Goal: Information Seeking & Learning: Learn about a topic

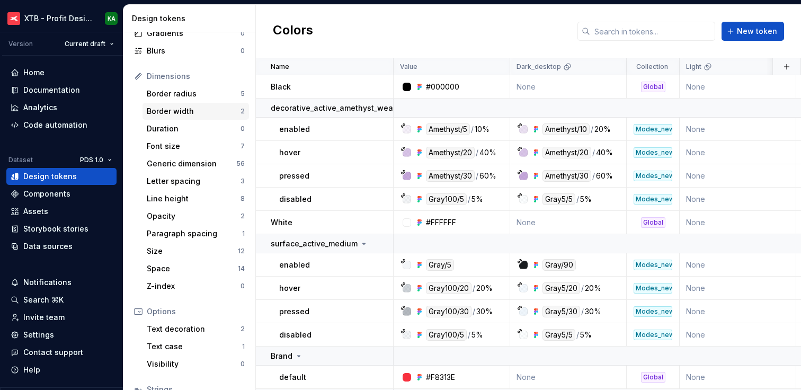
scroll to position [190, 0]
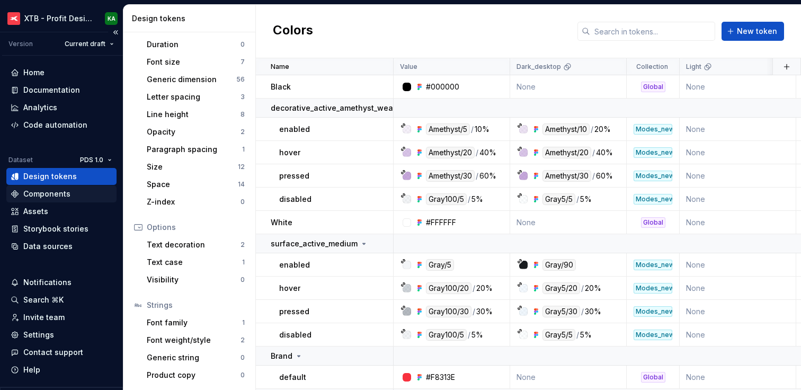
click at [53, 190] on div "Components" at bounding box center [46, 194] width 47 height 11
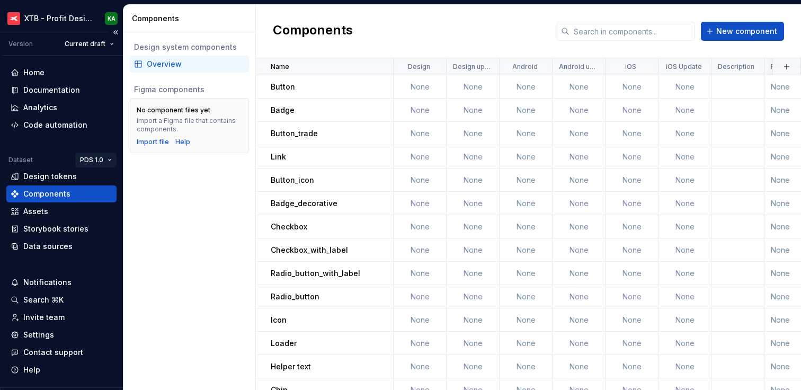
click at [104, 159] on html "XTB - Profit Design System KA Version Current draft Home Documentation Analytic…" at bounding box center [400, 195] width 801 height 390
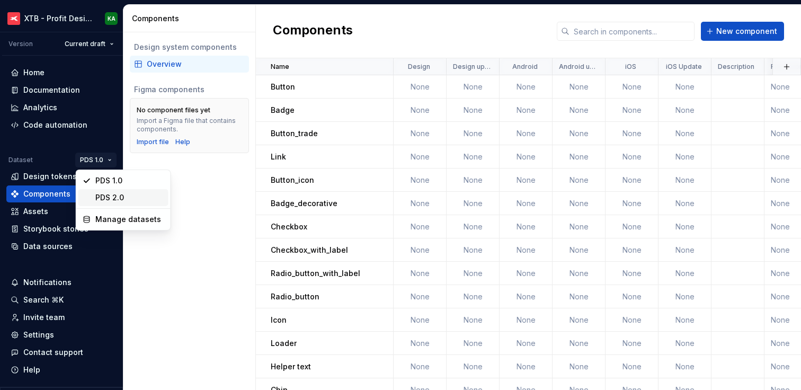
click at [104, 196] on div "PDS 2.0" at bounding box center [129, 197] width 69 height 11
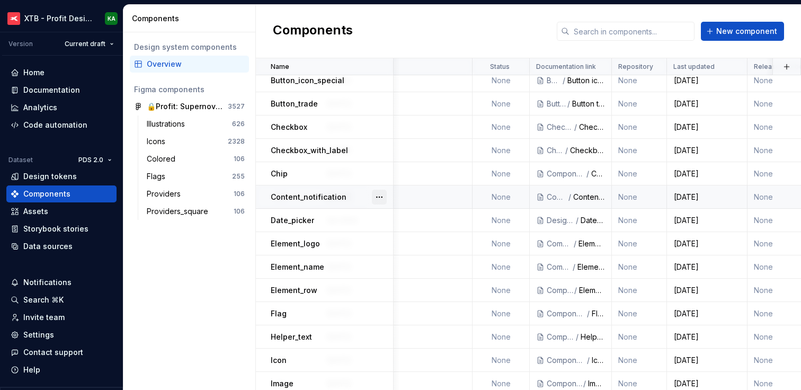
scroll to position [356, 715]
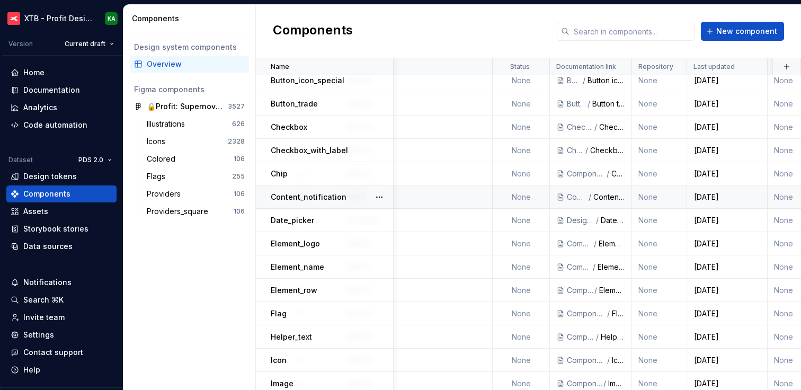
click at [592, 198] on div "/" at bounding box center [590, 197] width 6 height 11
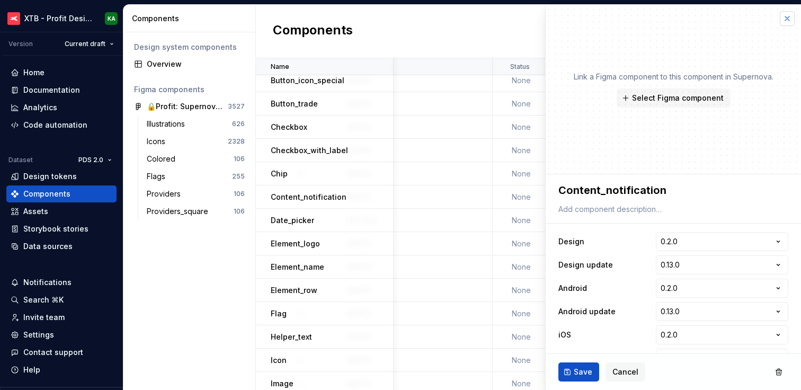
click at [788, 19] on button "button" at bounding box center [787, 18] width 15 height 15
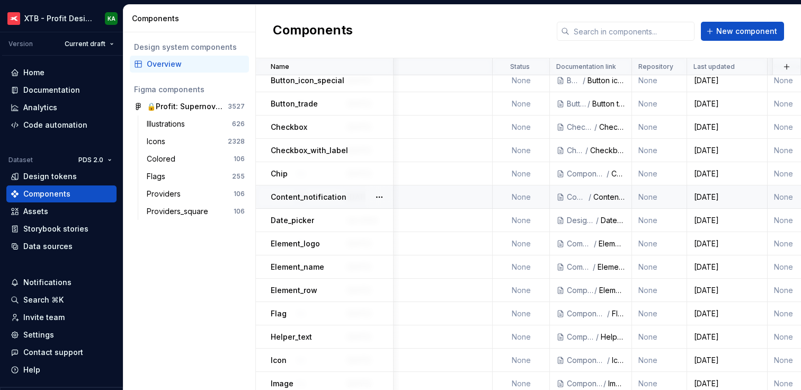
click at [318, 198] on p "Content_notification" at bounding box center [309, 197] width 76 height 11
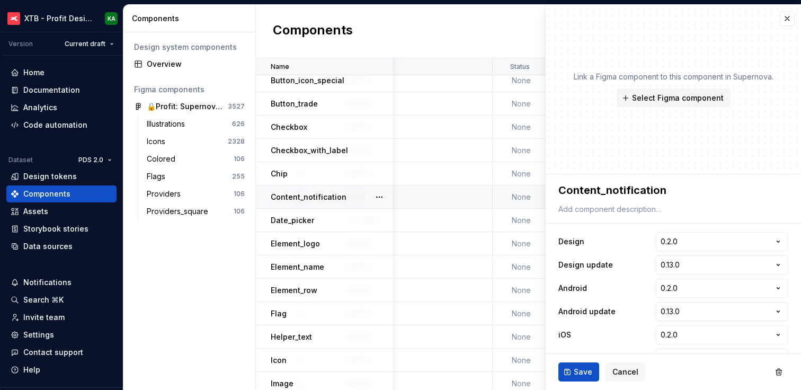
click at [318, 198] on p "Content_notification" at bounding box center [309, 197] width 76 height 11
click at [380, 197] on button "button" at bounding box center [379, 197] width 15 height 15
click at [408, 217] on div "Open component detail" at bounding box center [434, 217] width 87 height 11
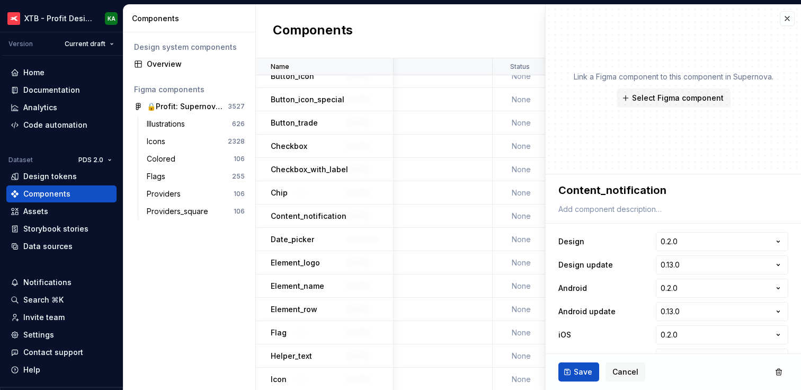
scroll to position [326, 715]
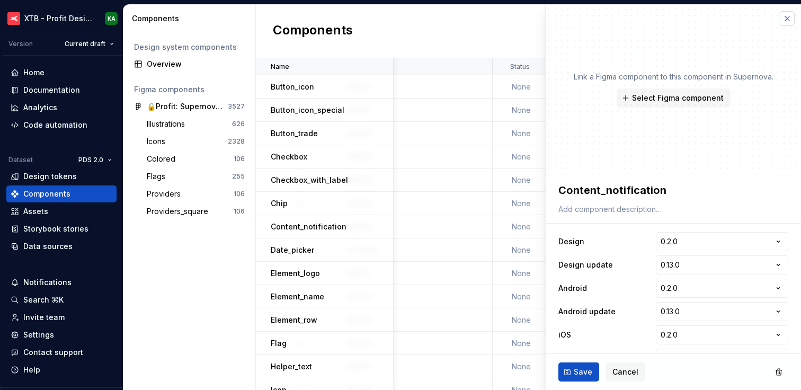
click at [787, 18] on button "button" at bounding box center [787, 18] width 15 height 15
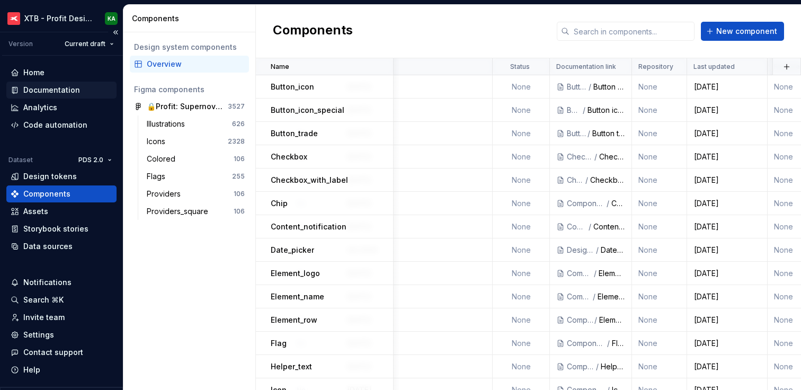
click at [49, 88] on div "Documentation" at bounding box center [51, 90] width 57 height 11
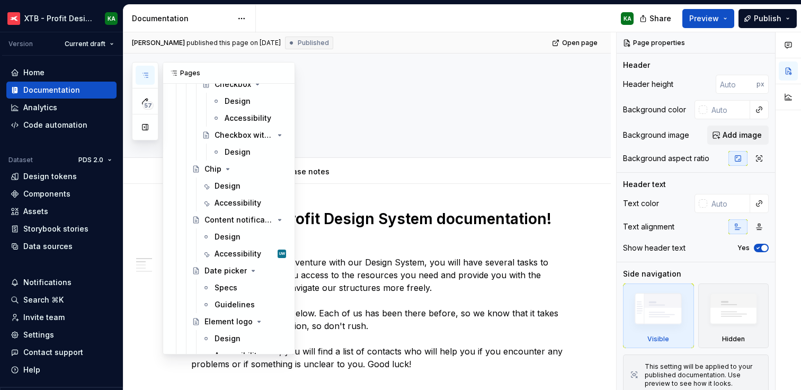
scroll to position [2779, 0]
click at [227, 252] on div "Accessibility" at bounding box center [234, 251] width 40 height 11
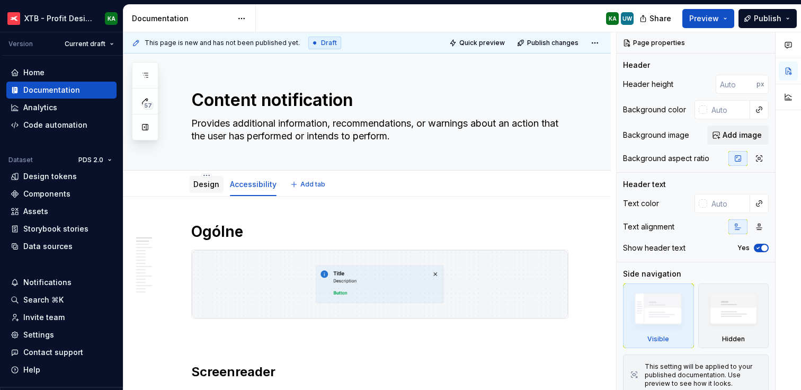
click at [210, 183] on link "Design" at bounding box center [206, 184] width 26 height 9
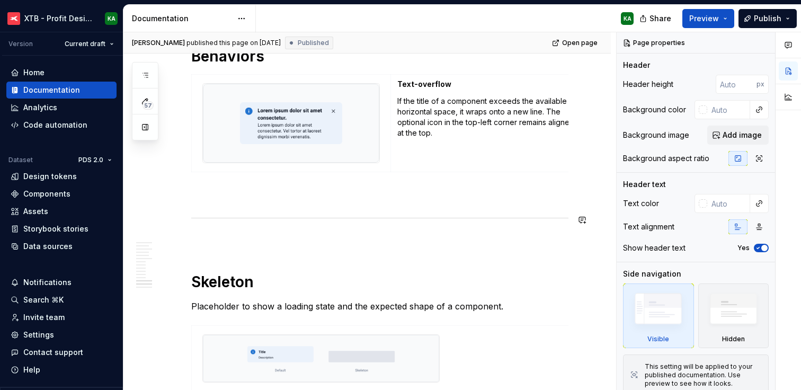
scroll to position [2413, 0]
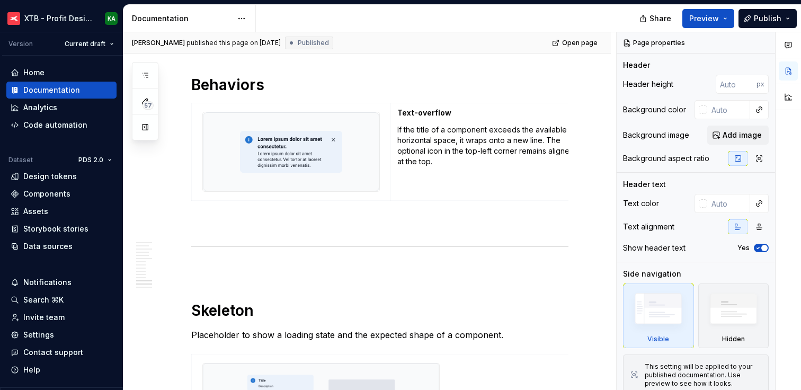
type textarea "*"
